Goal: Task Accomplishment & Management: Manage account settings

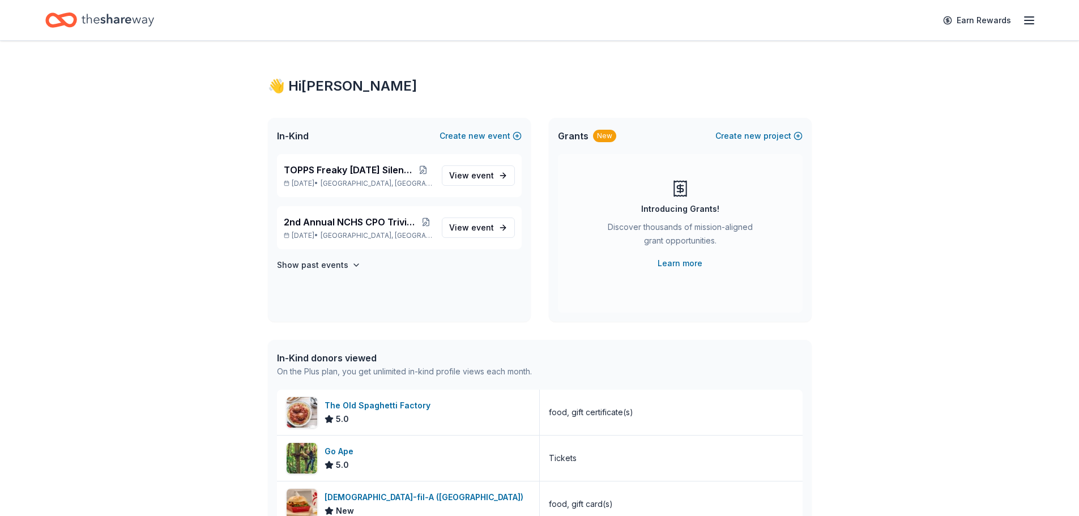
click at [1030, 20] on line "button" at bounding box center [1028, 20] width 9 height 0
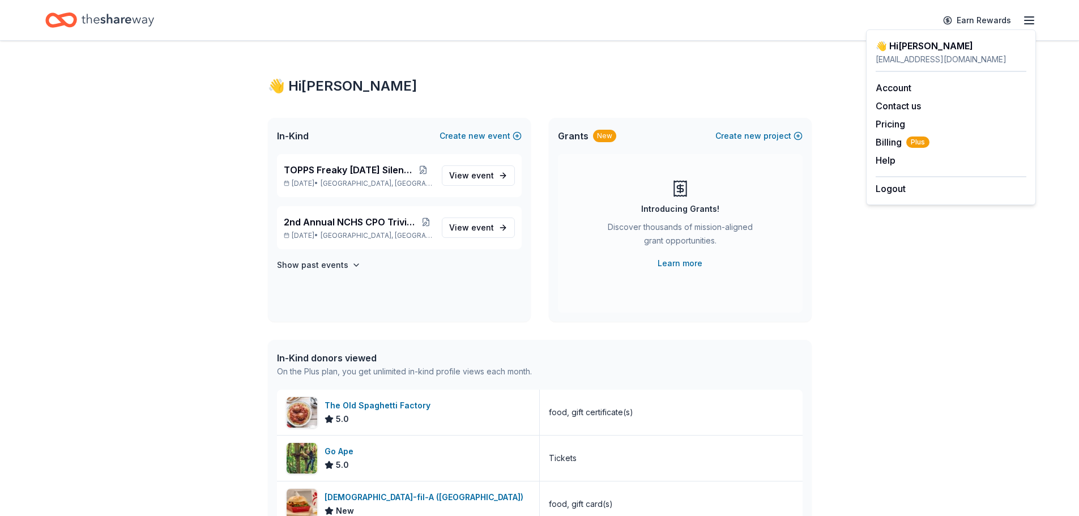
click at [906, 194] on div "Logout" at bounding box center [950, 185] width 151 height 19
click at [894, 186] on button "Logout" at bounding box center [890, 189] width 30 height 14
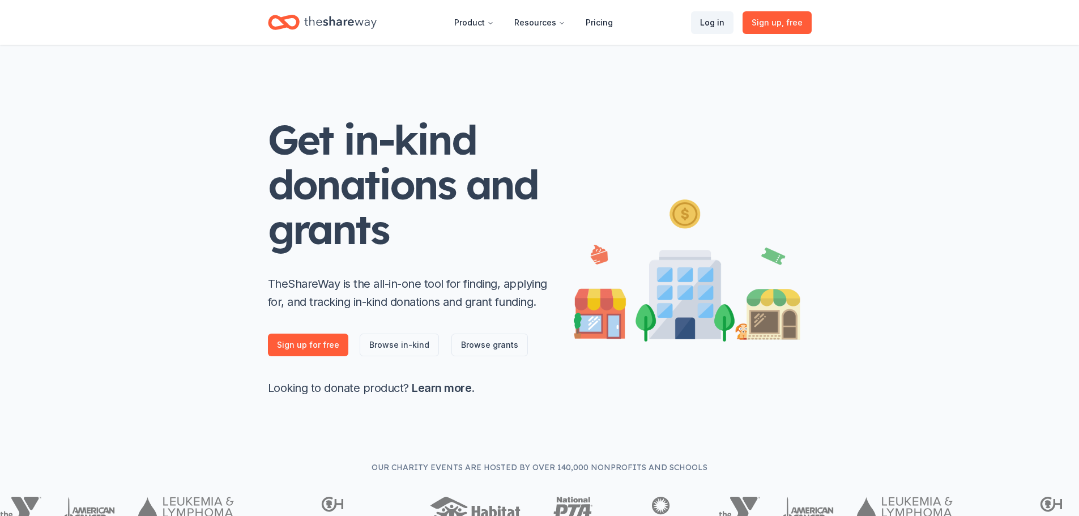
click at [714, 22] on link "Log in" at bounding box center [712, 22] width 42 height 23
